Goal: Information Seeking & Learning: Learn about a topic

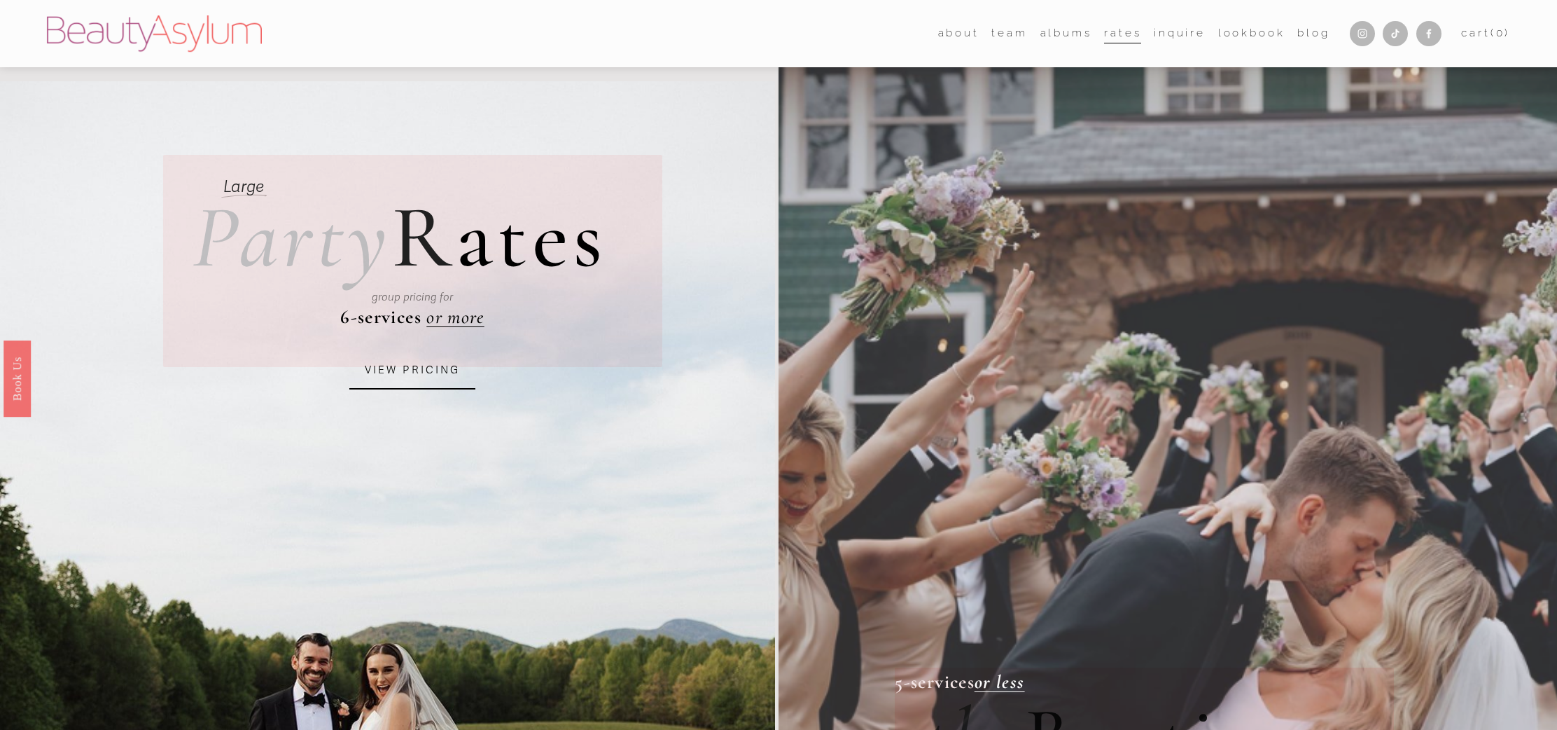
click at [1112, 32] on link "Rates" at bounding box center [1122, 34] width 37 height 22
click at [410, 376] on link "VIEW PRICING" at bounding box center [412, 370] width 126 height 38
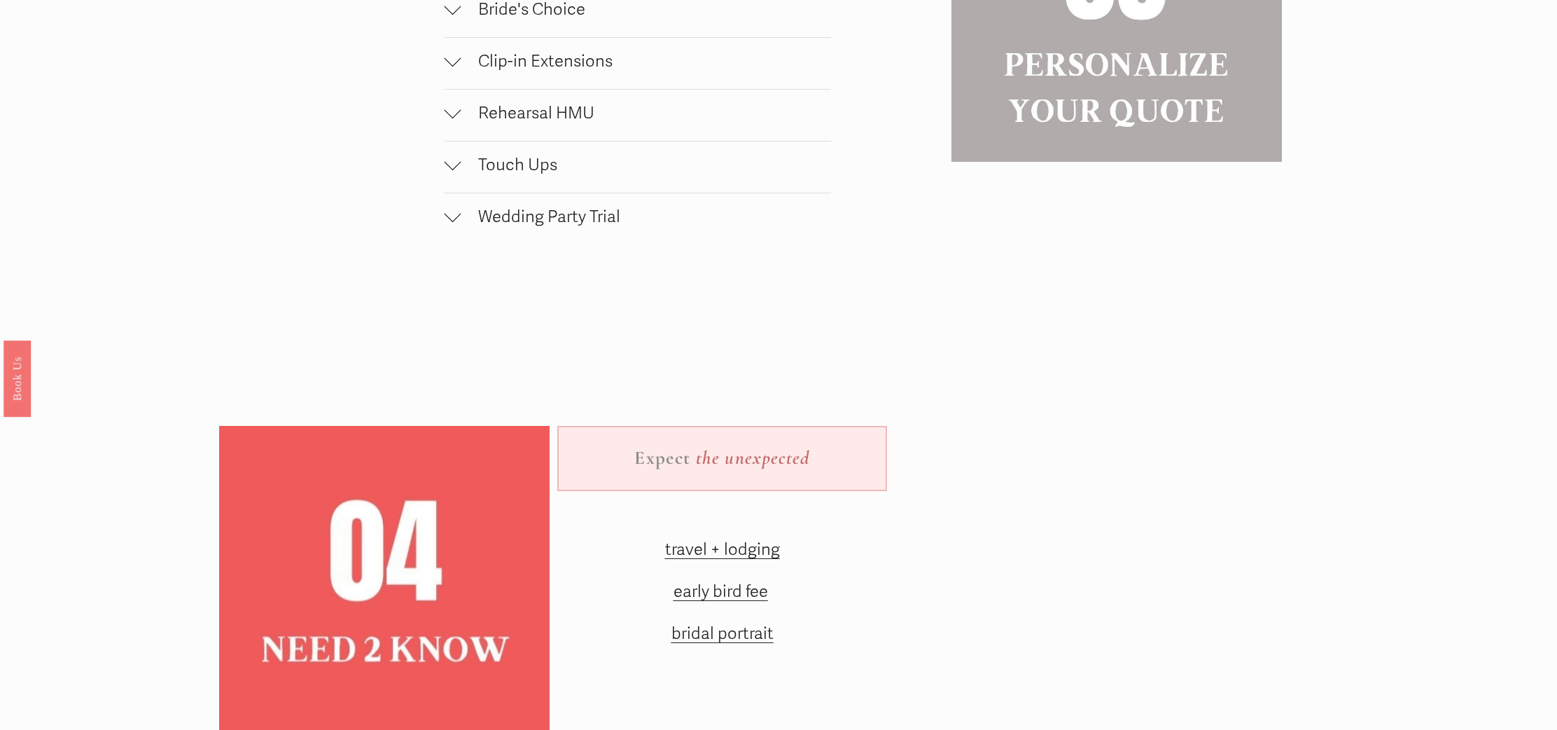
scroll to position [1906, 0]
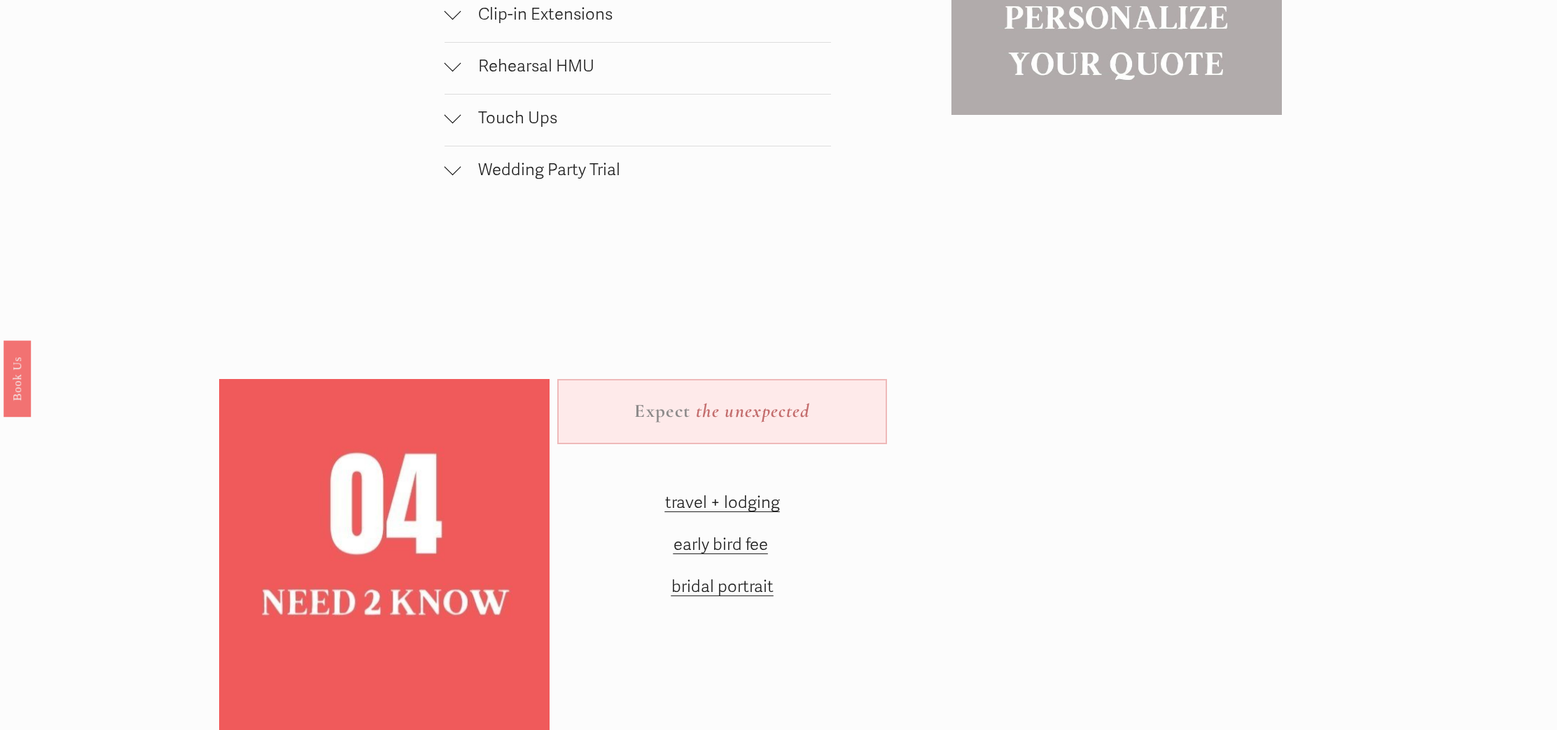
click at [737, 511] on span "travel + lodging" at bounding box center [722, 502] width 115 height 20
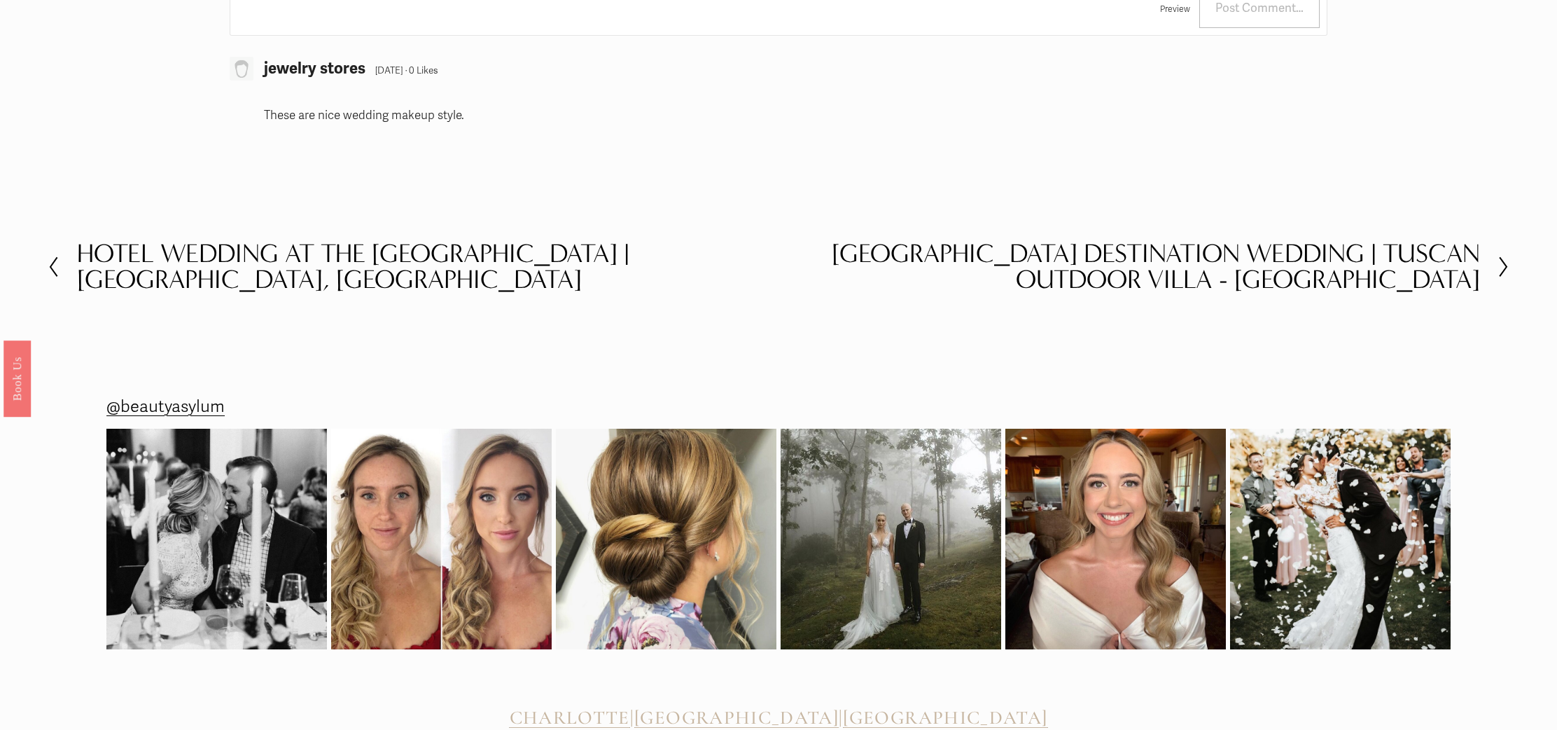
scroll to position [3072, 0]
